Goal: Obtain resource: Download file/media

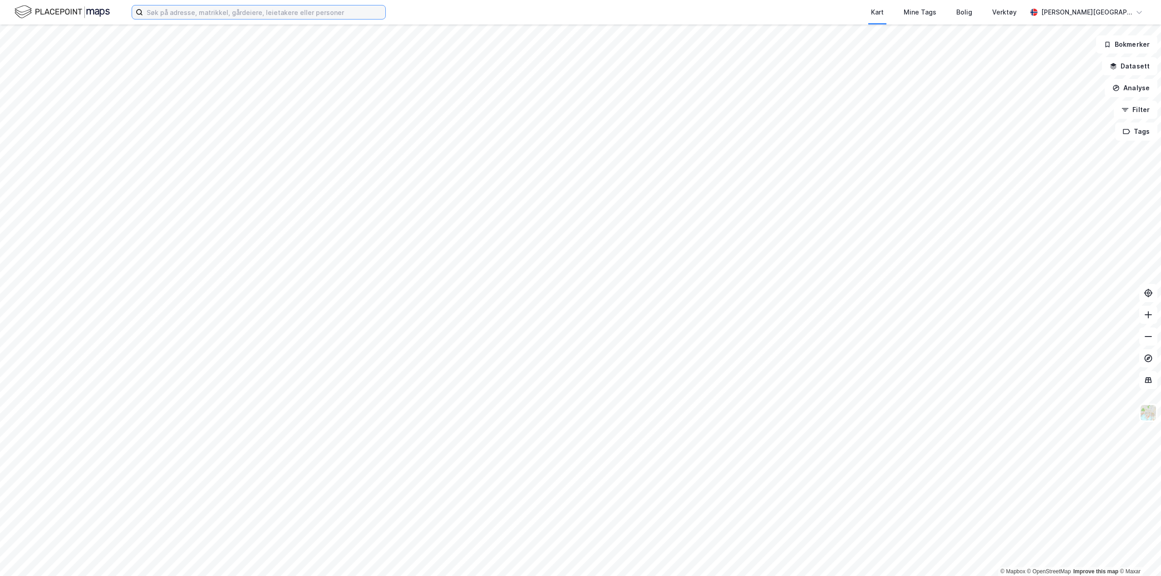
click at [209, 13] on input at bounding box center [264, 12] width 242 height 14
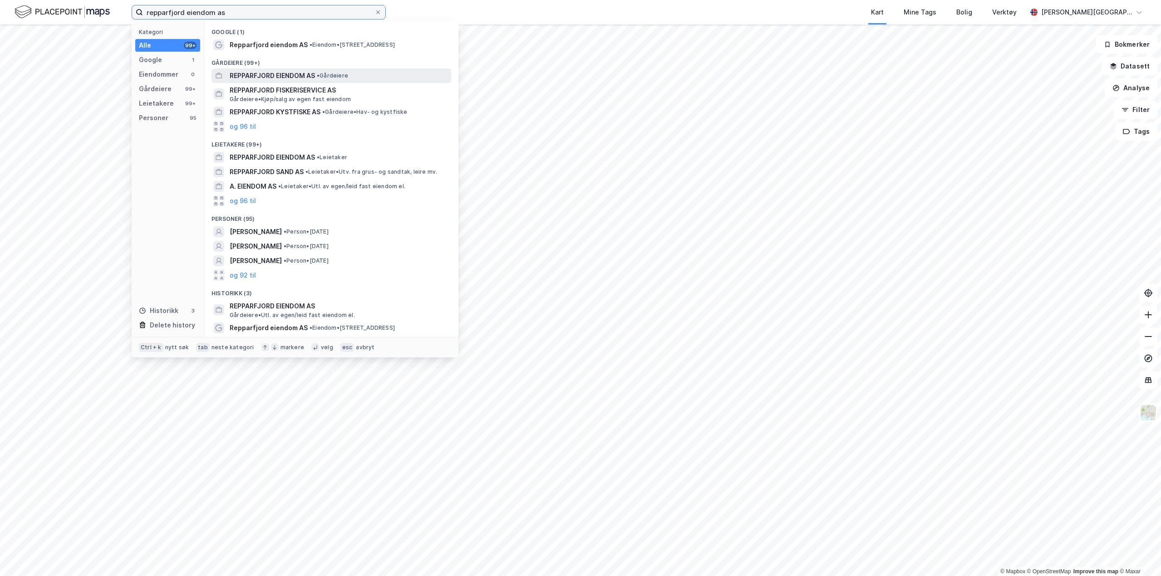
type input "repparfjord eiendom as"
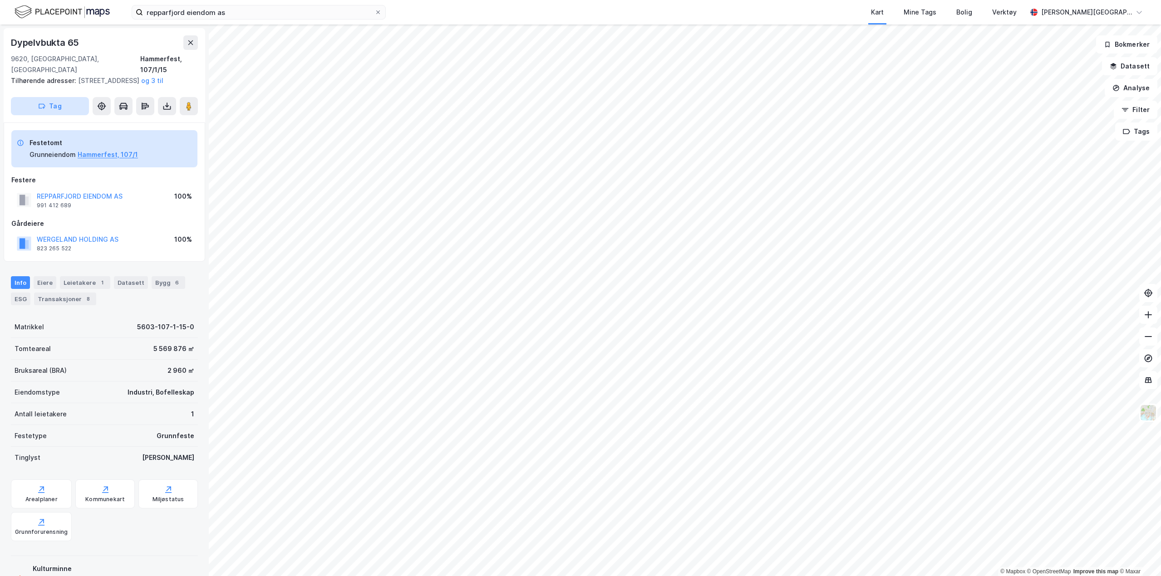
click at [37, 106] on button "Tag" at bounding box center [50, 106] width 78 height 18
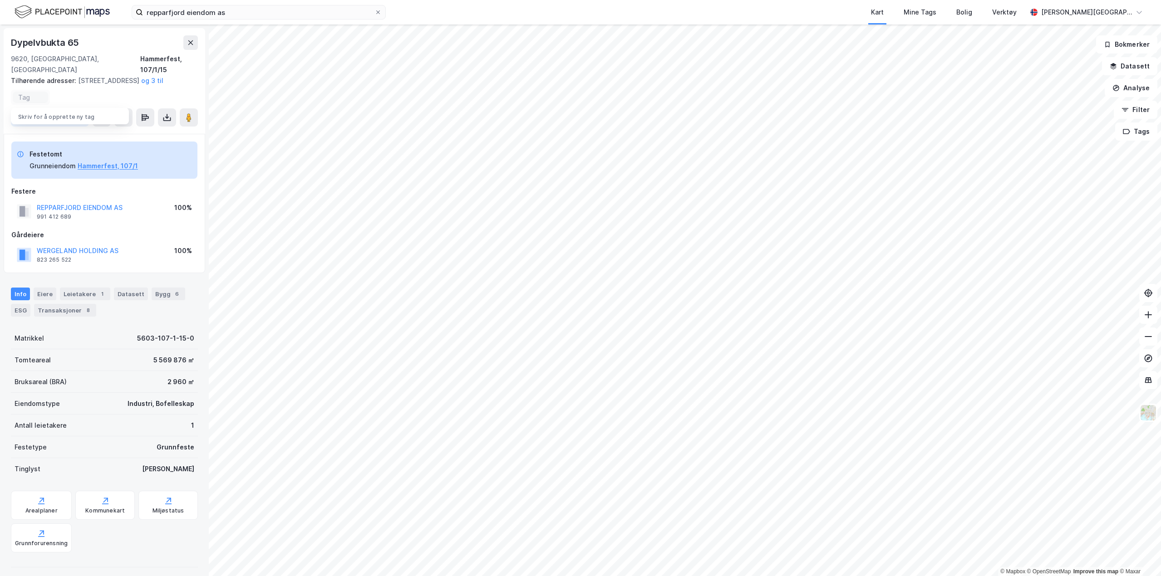
click at [34, 95] on input at bounding box center [30, 97] width 24 height 8
click at [139, 91] on div "Dypelvbukta 65 9620, [GEOGRAPHIC_DATA], [GEOGRAPHIC_DATA] Hammerfest, 107/1/15 …" at bounding box center [104, 81] width 201 height 106
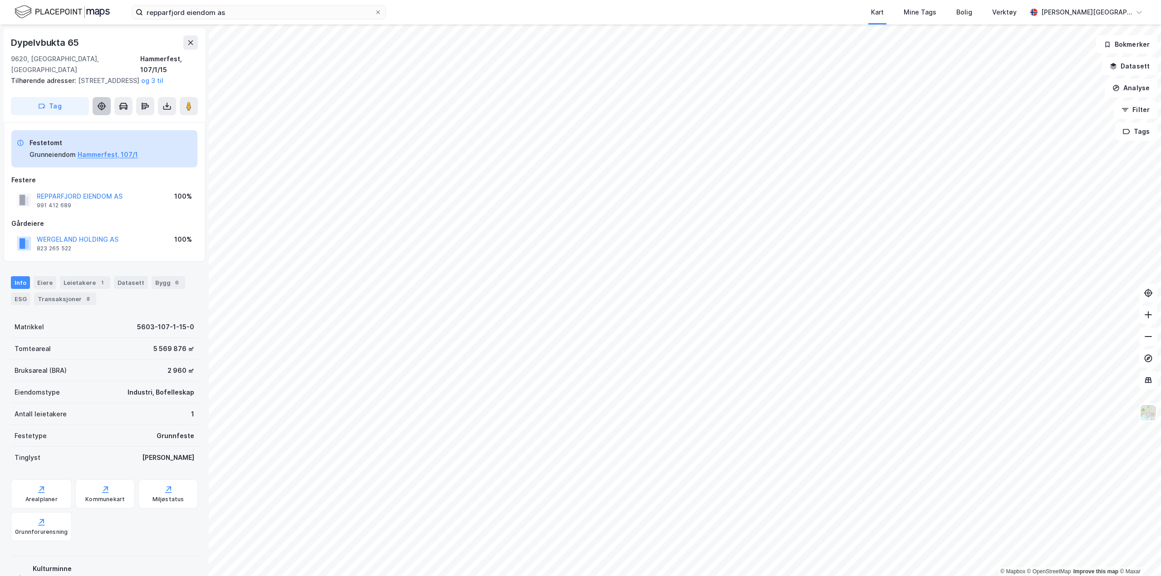
click at [100, 107] on icon at bounding box center [101, 105] width 3 height 3
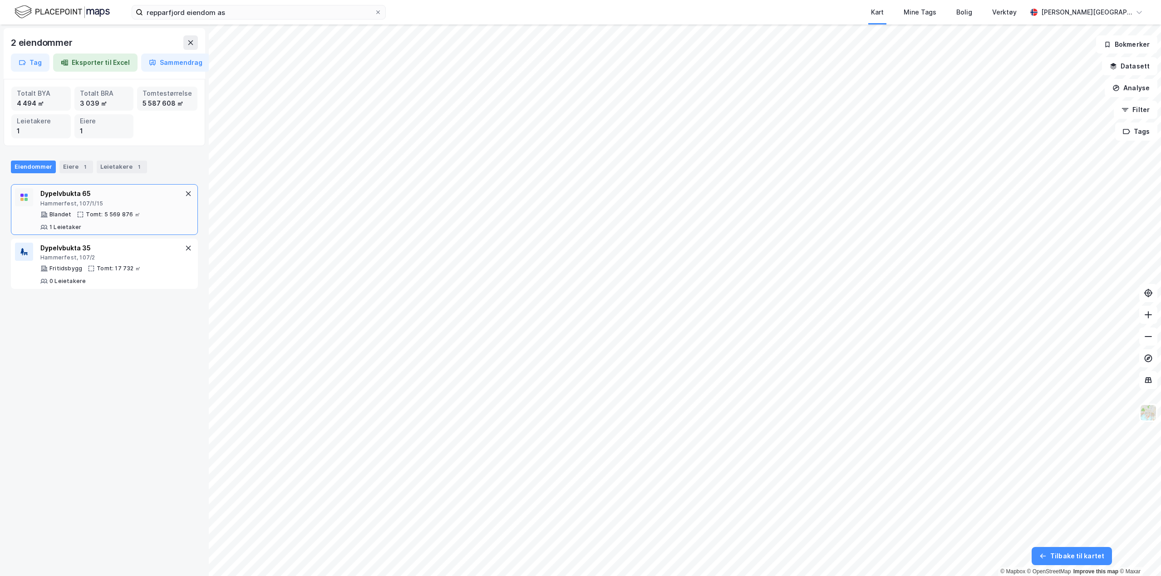
click at [24, 196] on rect at bounding box center [21, 195] width 3 height 3
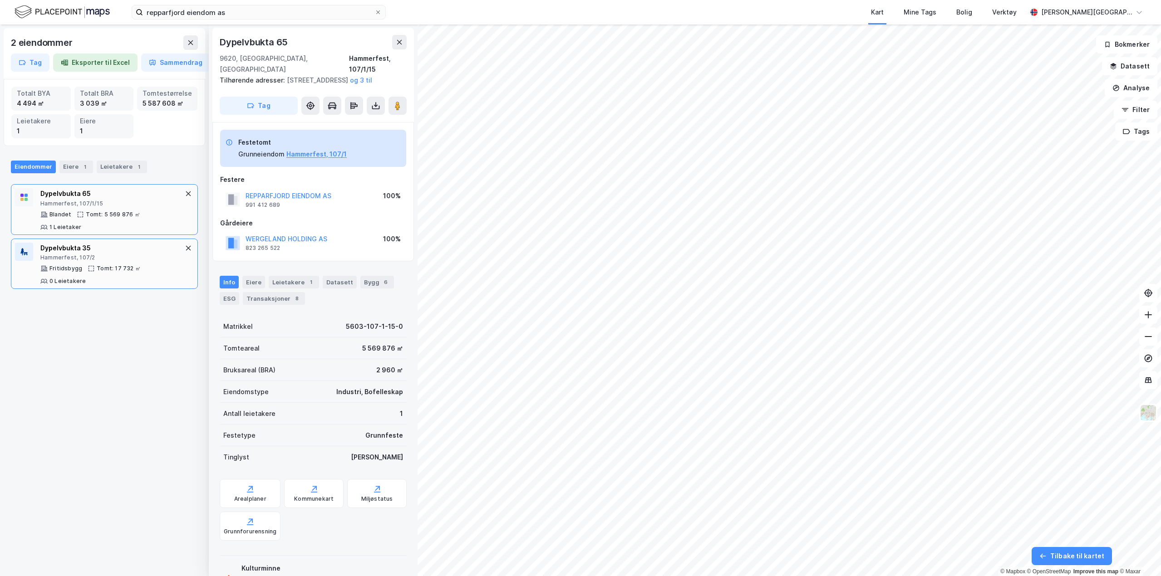
click at [22, 254] on icon at bounding box center [22, 251] width 4 height 7
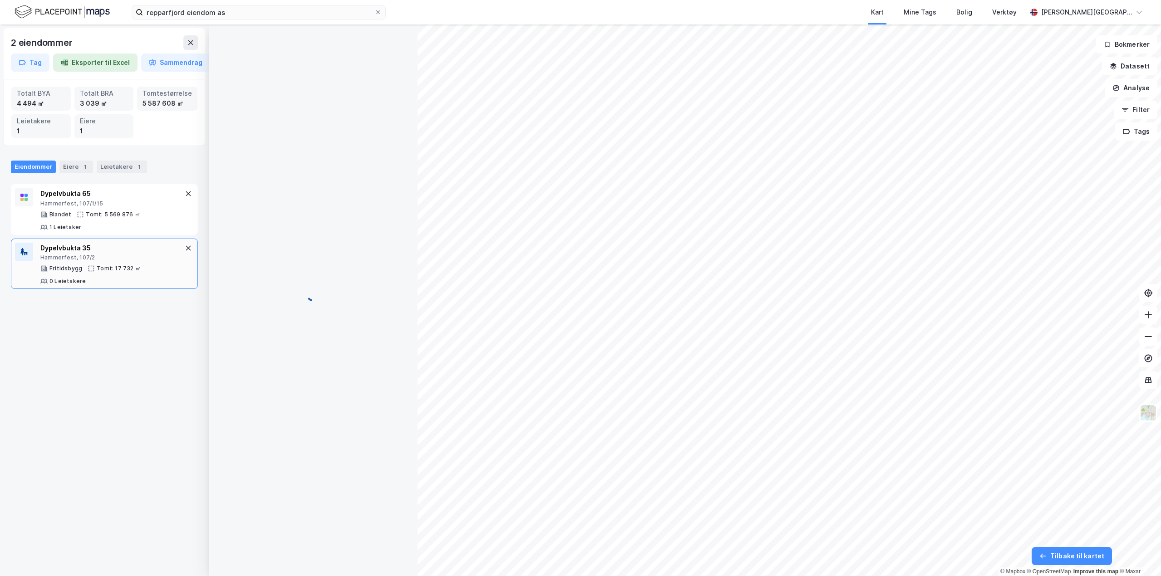
scroll to position [0, 0]
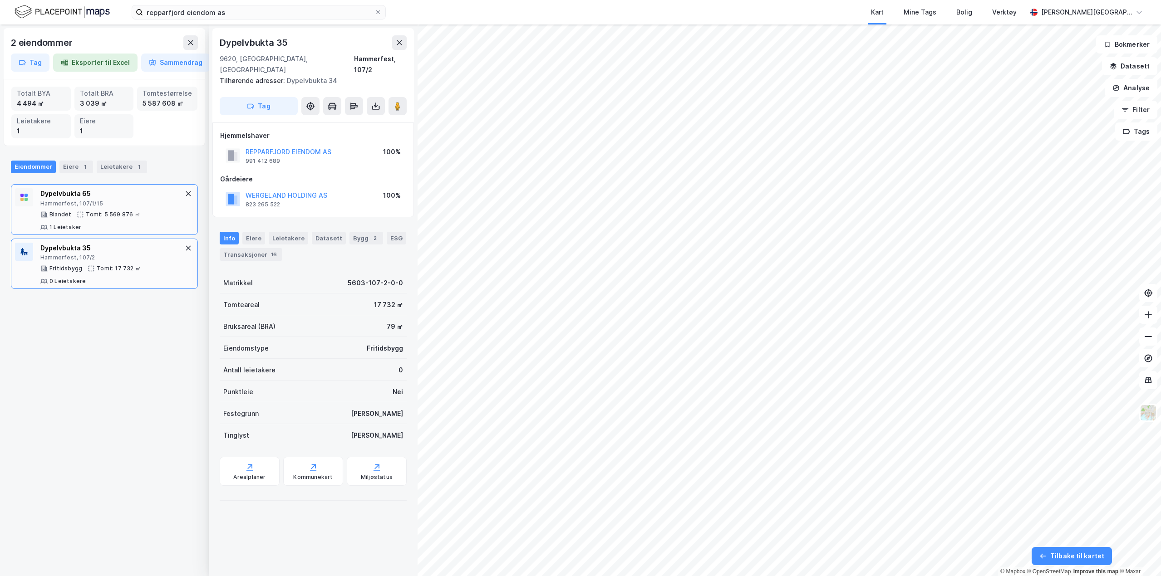
click at [24, 195] on rect at bounding box center [25, 195] width 3 height 3
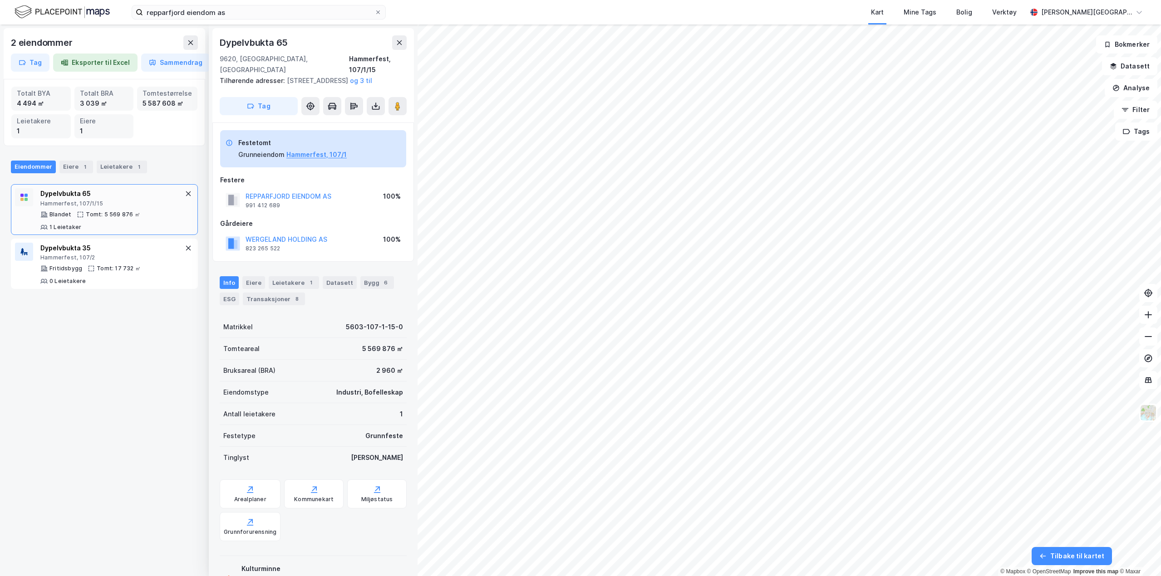
scroll to position [0, 0]
click at [250, 11] on input "repparfjord eiendom as" at bounding box center [258, 12] width 231 height 14
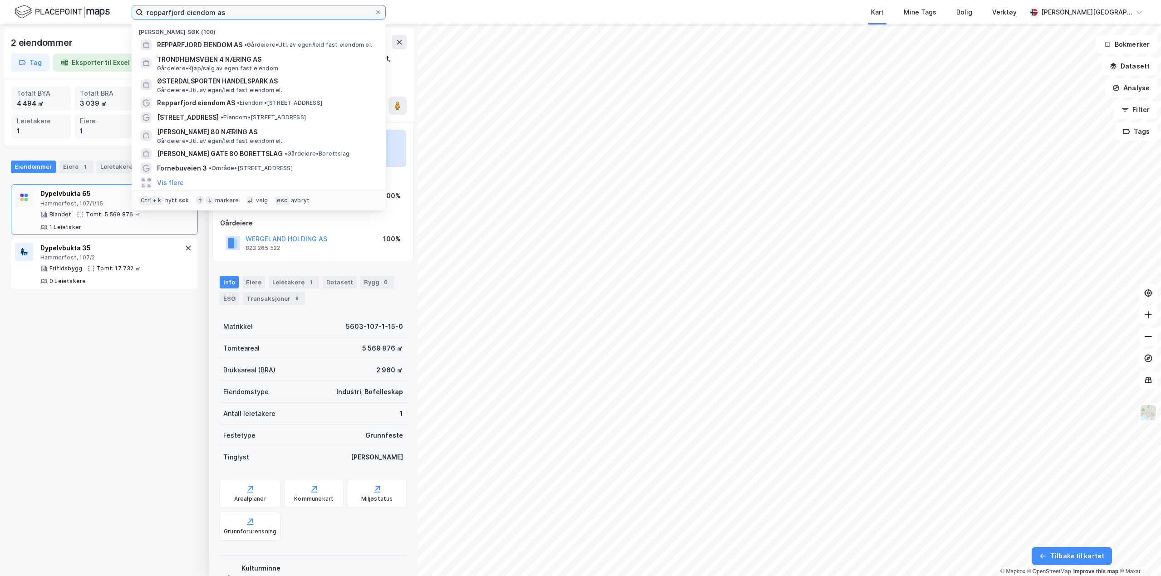
drag, startPoint x: 250, startPoint y: 11, endPoint x: 110, endPoint y: 14, distance: 140.2
click at [111, 14] on div "repparfjord eiendom as Nylige søk (100) REPPARFJORD EIENDOM AS • Gårdeiere • Ut…" at bounding box center [580, 12] width 1161 height 24
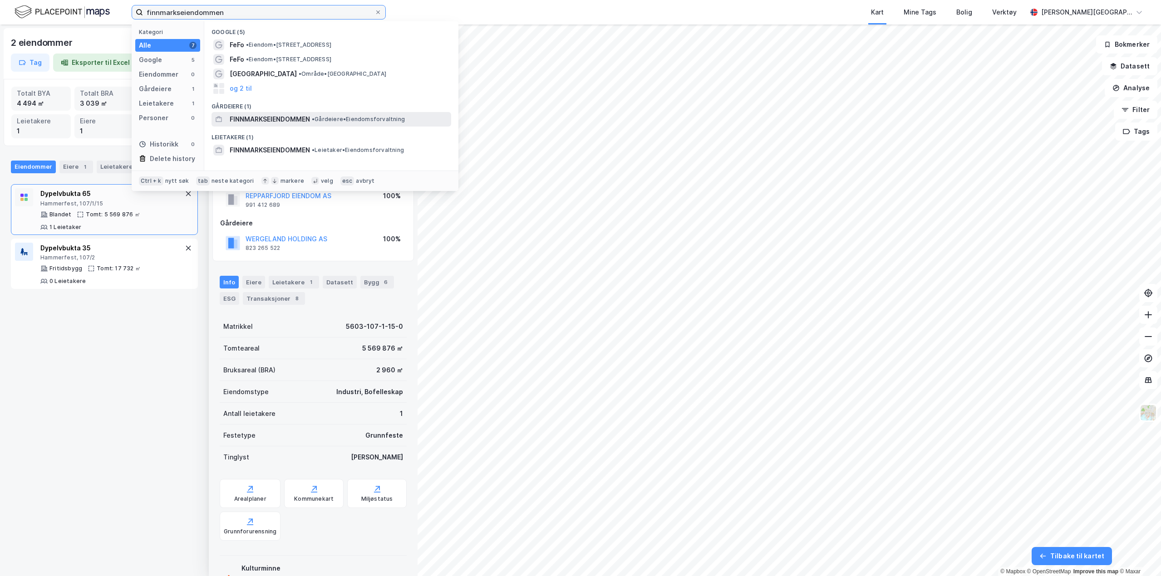
type input "finnmarkseiendommen"
click at [274, 118] on span "FINNMARKSEIENDOMMEN" at bounding box center [270, 119] width 80 height 11
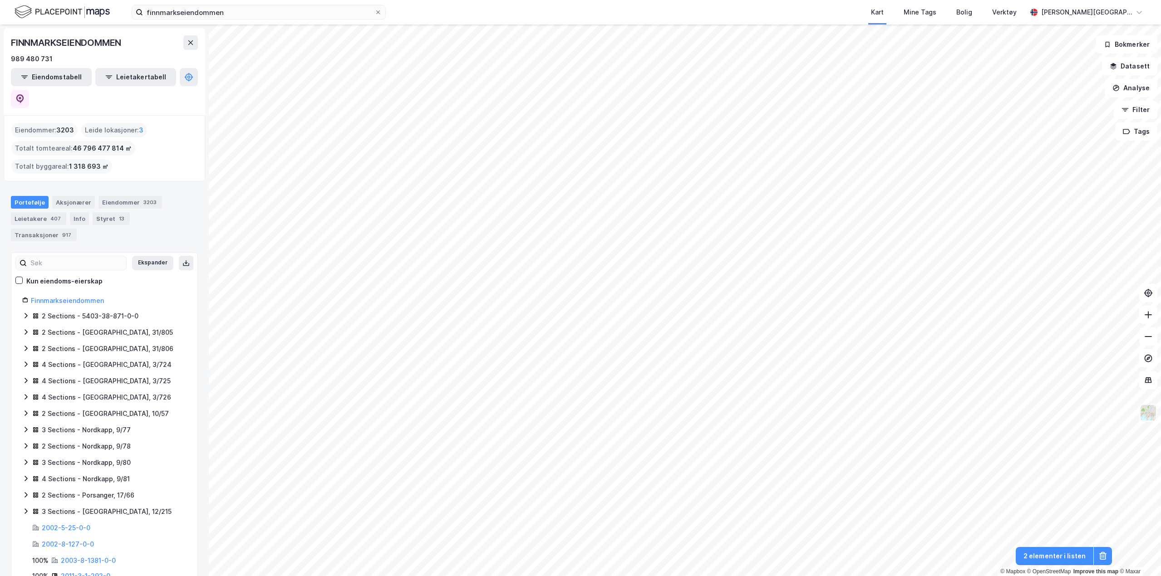
click at [1144, 421] on div "© Mapbox © OpenStreetMap Improve this map © Maxar FINNMARKSEIENDOMMEN 989 480 7…" at bounding box center [580, 300] width 1161 height 552
click at [1160, 553] on html "finnmarkseiendommen Kart Mine Tags Bolig Verktøy [PERSON_NAME] © Mapbox © OpenS…" at bounding box center [580, 288] width 1161 height 576
click at [1156, 414] on img at bounding box center [1147, 412] width 17 height 17
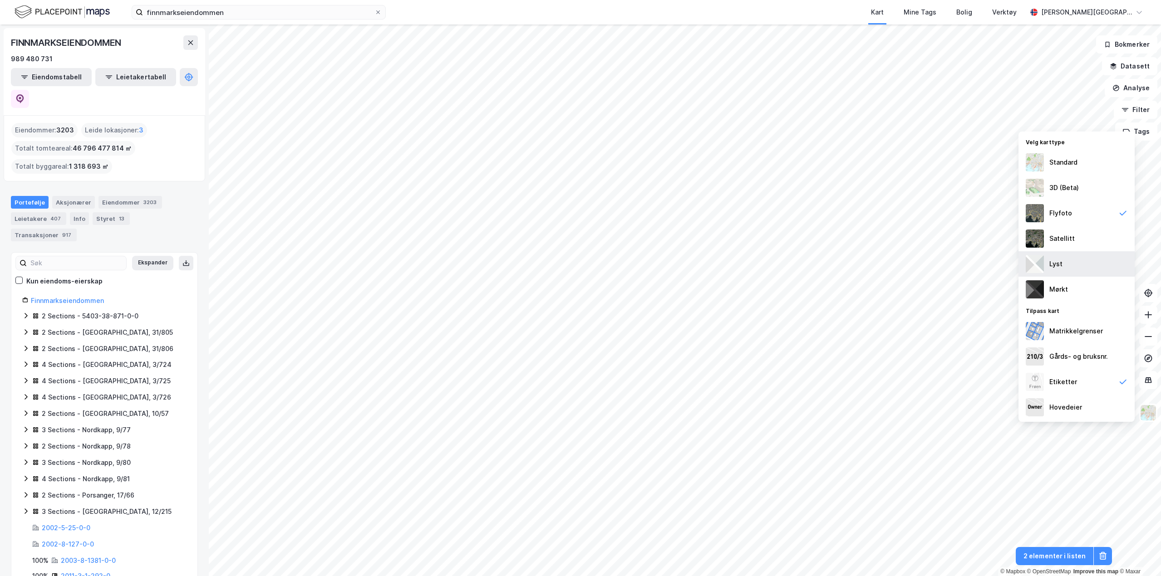
click at [1049, 263] on div "Lyst" at bounding box center [1055, 264] width 13 height 11
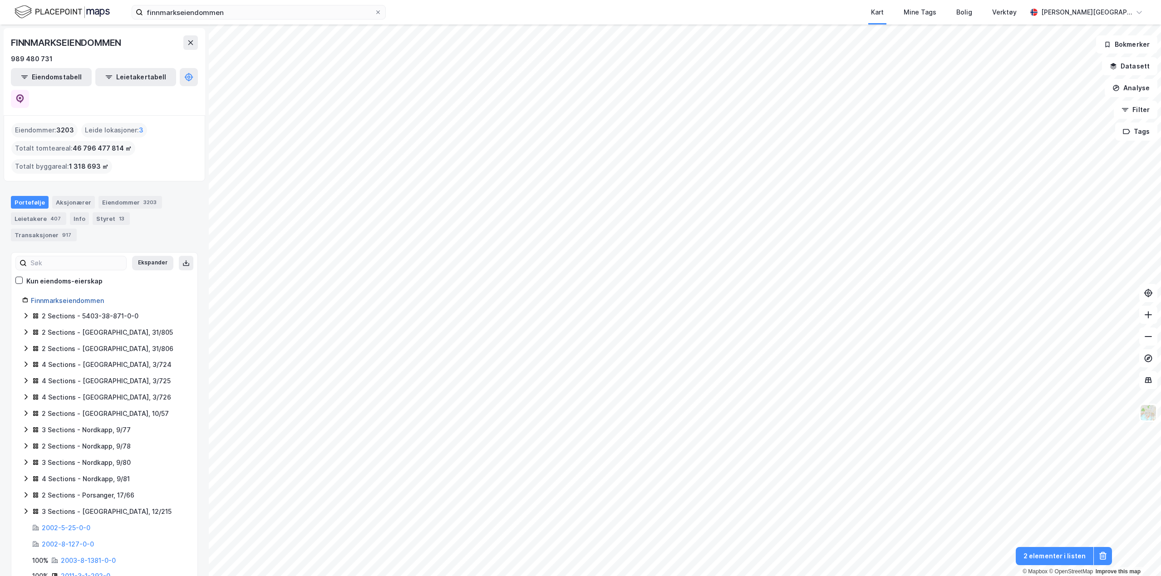
click at [69, 297] on link "Finnmarkseiendommen" at bounding box center [67, 301] width 73 height 8
click at [1146, 407] on img at bounding box center [1147, 412] width 17 height 17
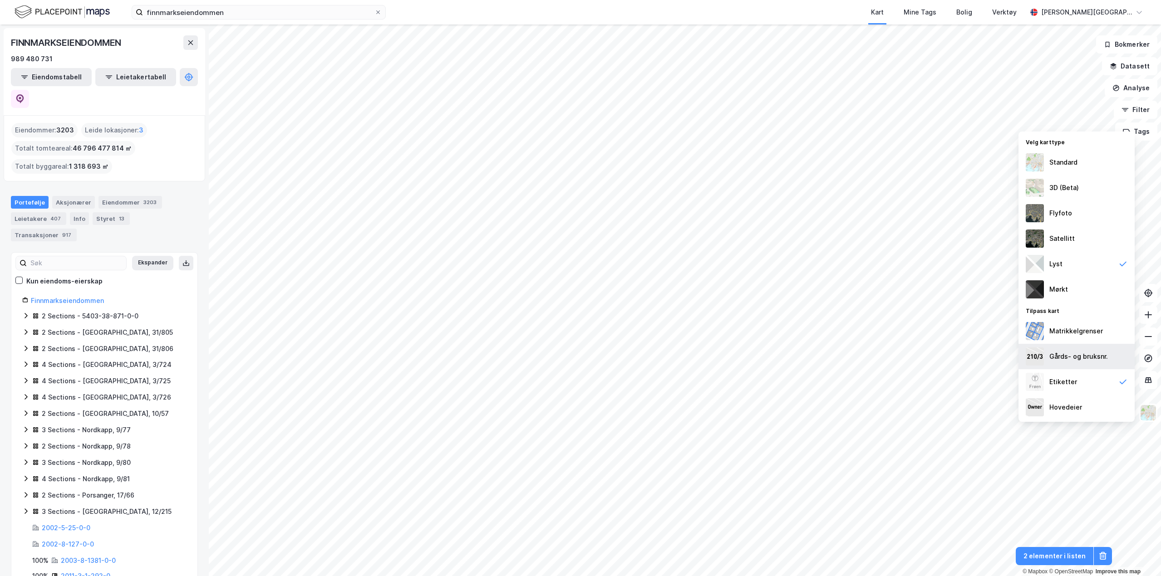
click at [1077, 358] on div "Gårds- og bruksnr." at bounding box center [1078, 356] width 59 height 11
click at [1058, 162] on div "Standard" at bounding box center [1063, 162] width 28 height 11
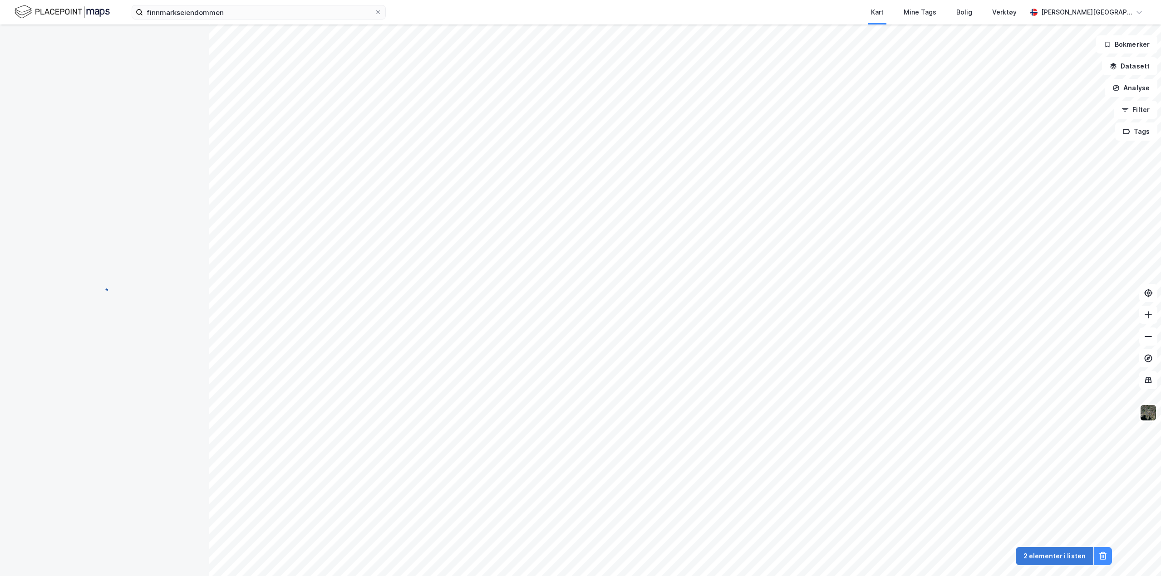
scroll to position [0, 0]
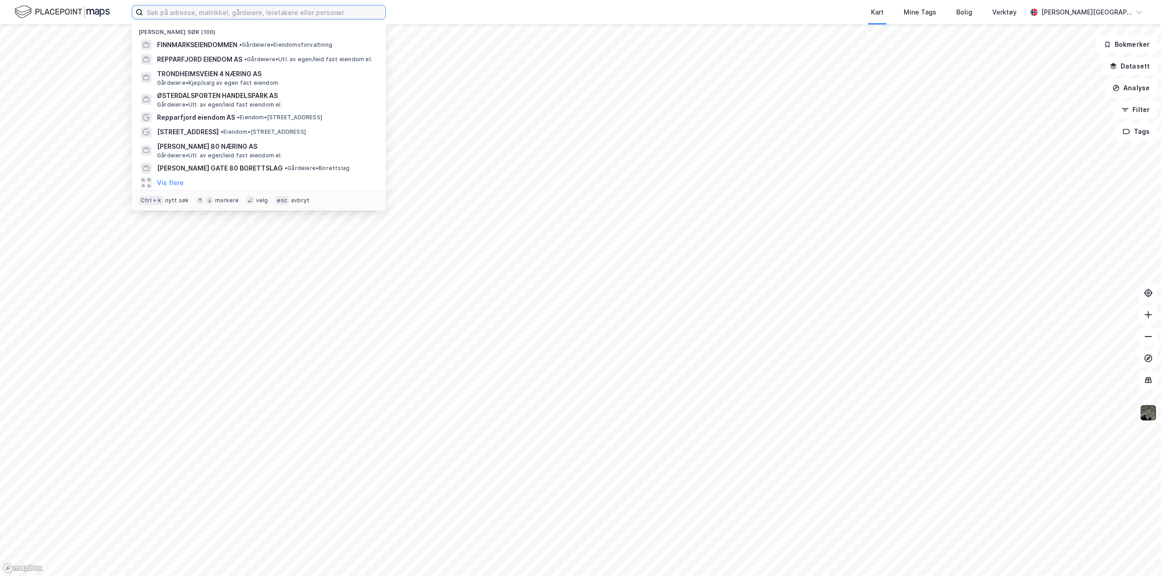
click at [204, 16] on input at bounding box center [264, 12] width 242 height 14
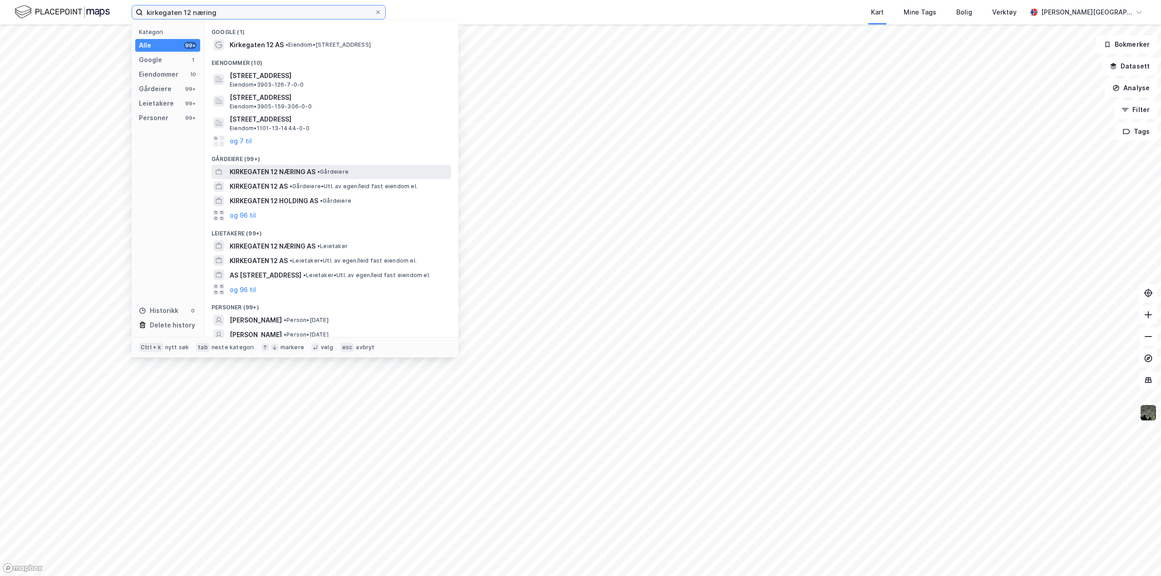
type input "kirkegaten 12 næring"
click at [318, 169] on div "KIRKEGATEN 12 NÆRING AS • Gårdeiere" at bounding box center [340, 172] width 220 height 11
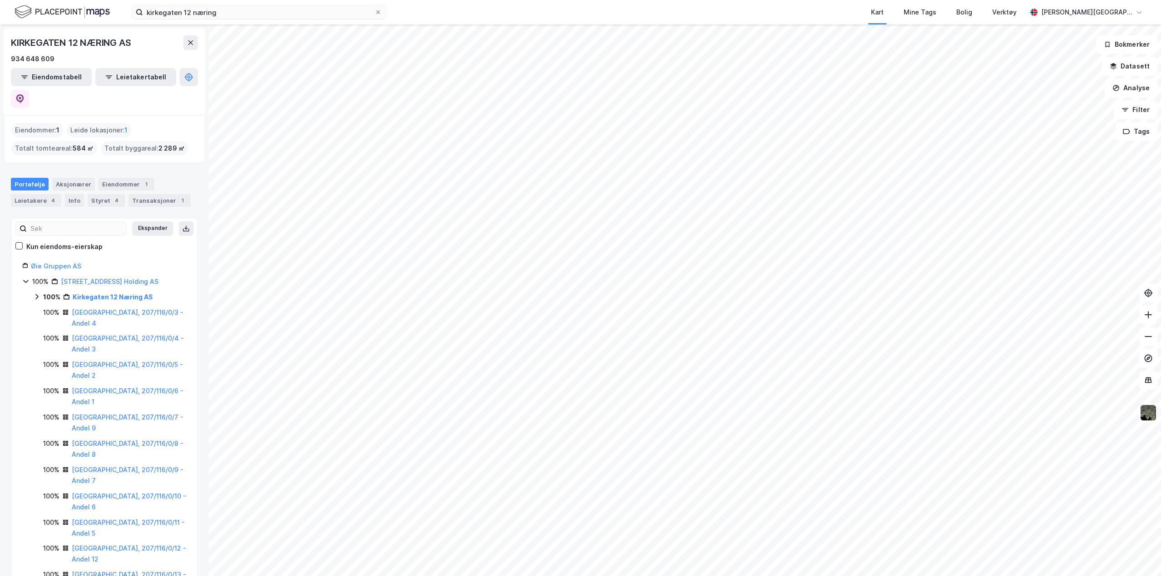
click at [36, 294] on icon at bounding box center [36, 296] width 3 height 5
click at [44, 292] on div "100% Kirkegaten 12 Næring AS 2 Sections - Oslo, 207/116" at bounding box center [109, 310] width 153 height 37
click at [46, 309] on icon at bounding box center [47, 312] width 7 height 7
click at [127, 334] on link "Oslo, 207/116/0/1" at bounding box center [127, 343] width 68 height 19
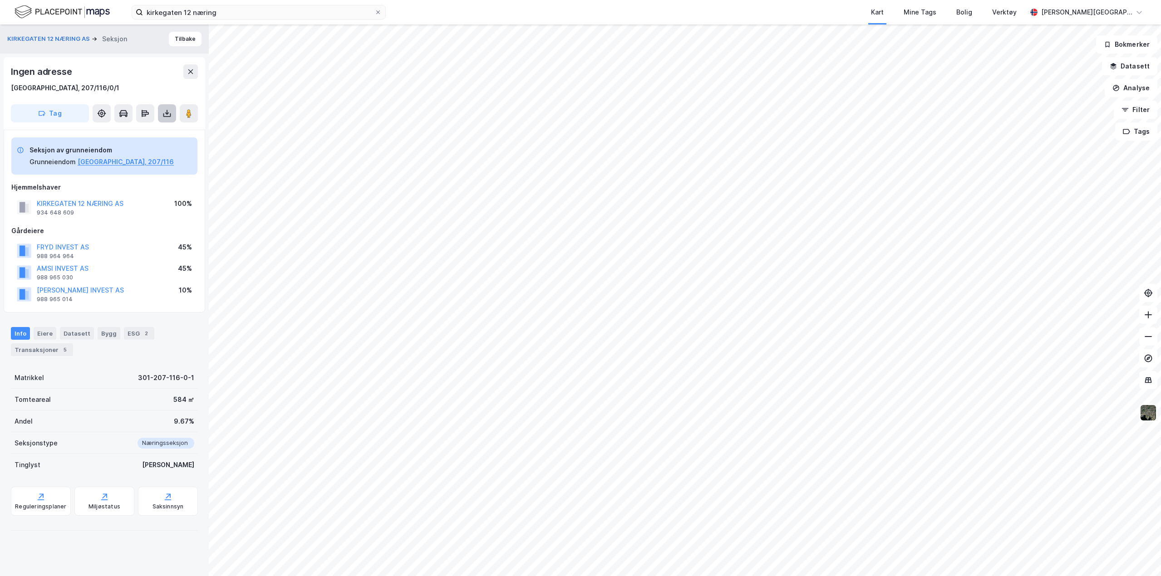
click at [166, 118] on icon at bounding box center [166, 113] width 9 height 9
click at [132, 129] on div "Last ned grunnbok" at bounding box center [122, 131] width 53 height 7
click at [64, 39] on button "KIRKEGATEN 12 NÆRING AS" at bounding box center [49, 38] width 84 height 9
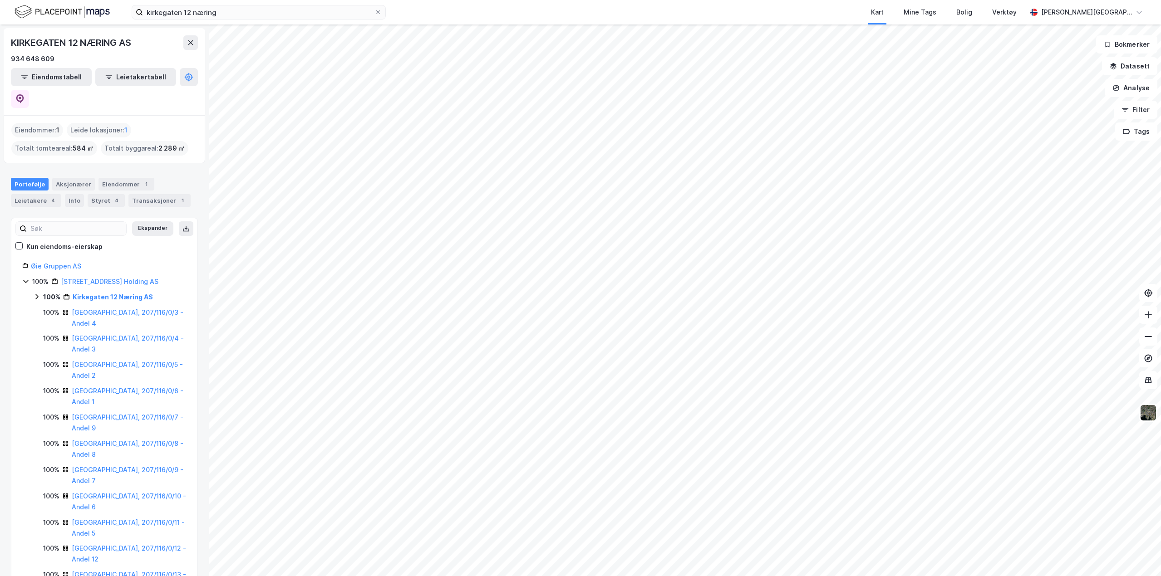
click at [37, 293] on icon at bounding box center [36, 296] width 7 height 7
click at [48, 309] on icon at bounding box center [47, 312] width 7 height 7
click at [132, 361] on link "Oslo, 207/116/0/2" at bounding box center [127, 370] width 68 height 19
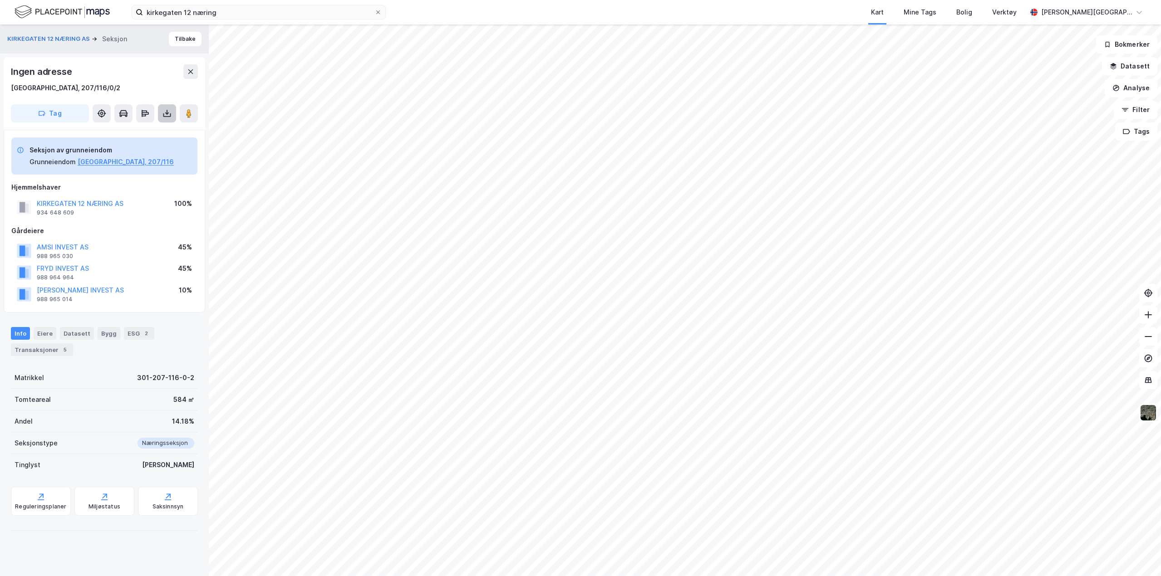
click at [163, 114] on icon at bounding box center [166, 113] width 9 height 9
click at [155, 131] on div "Last ned grunnbok" at bounding box center [127, 131] width 97 height 15
click at [73, 34] on button "KIRKEGATEN 12 NÆRING AS" at bounding box center [49, 38] width 84 height 9
